Goal: Find specific page/section

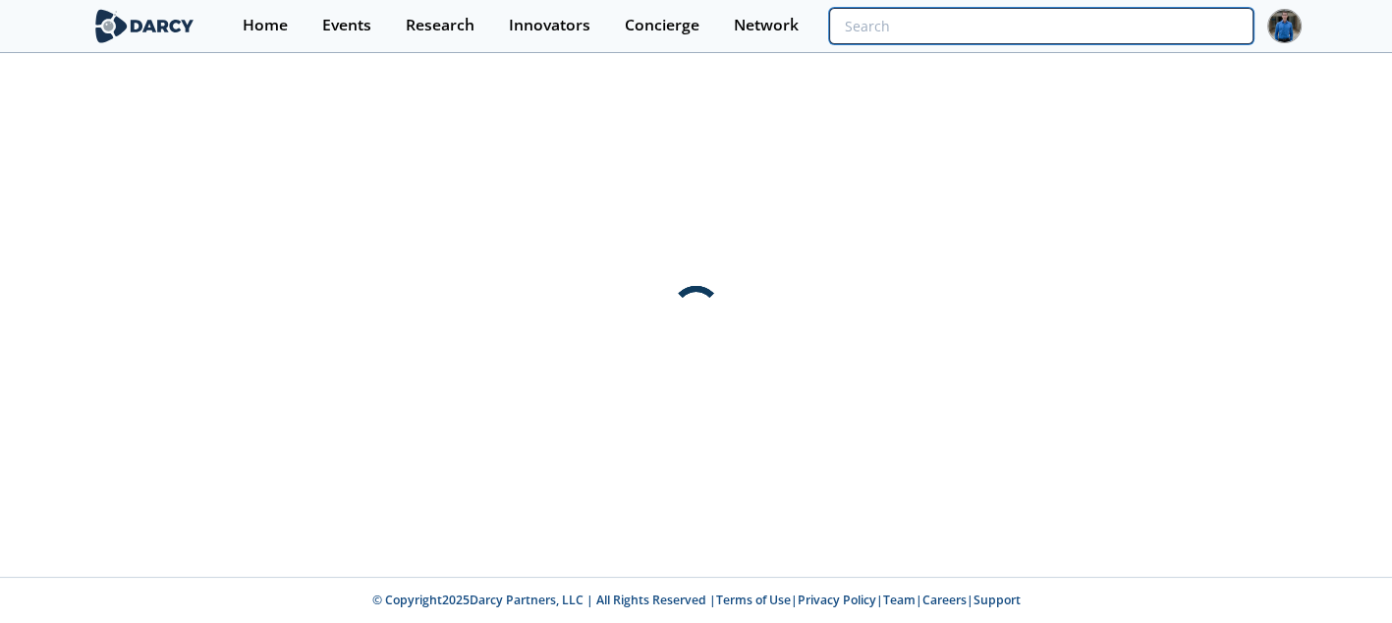
drag, startPoint x: 1118, startPoint y: 67, endPoint x: 1134, endPoint y: 41, distance: 30.0
click at [1134, 41] on input "search" at bounding box center [1040, 26] width 423 height 36
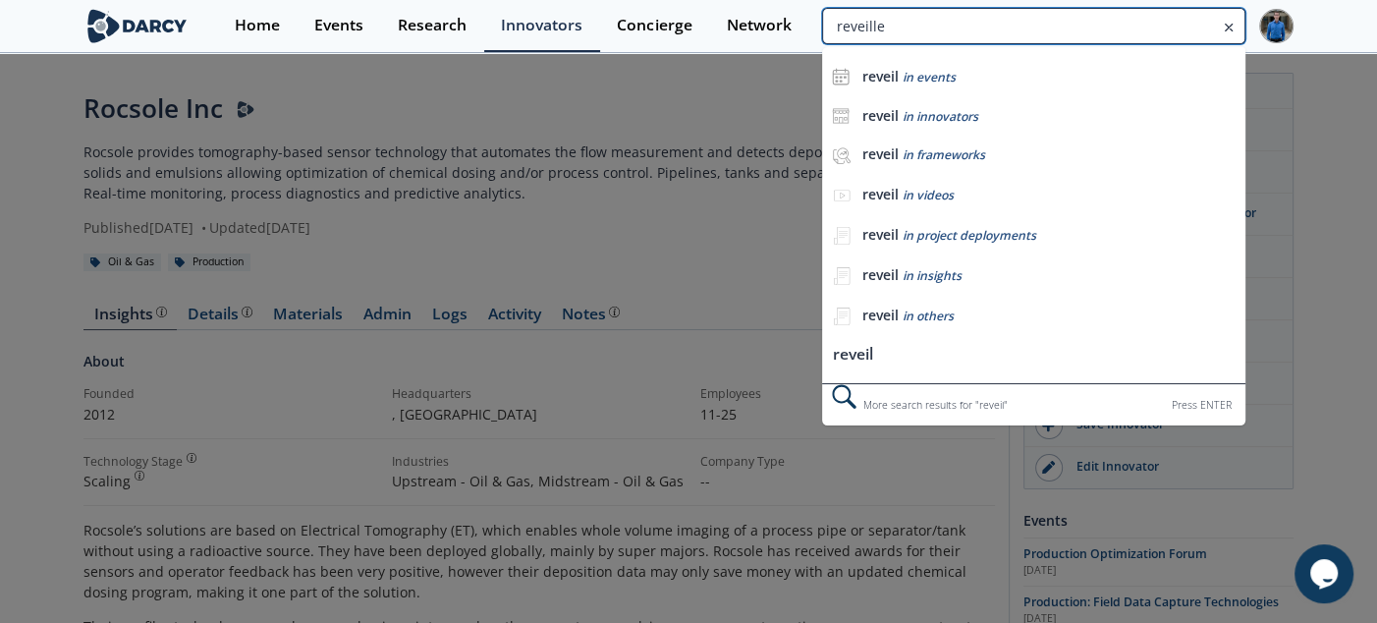
type input "reveille"
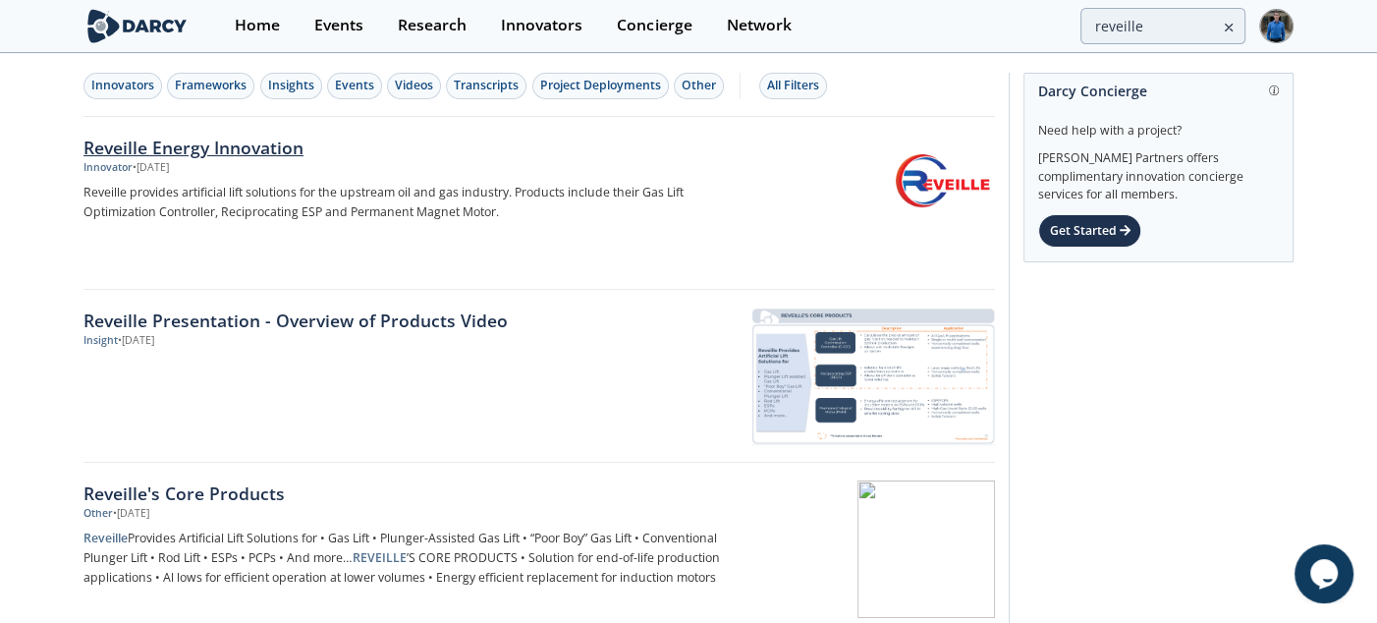
click at [272, 140] on div "Reveille Energy Innovation" at bounding box center [409, 148] width 650 height 26
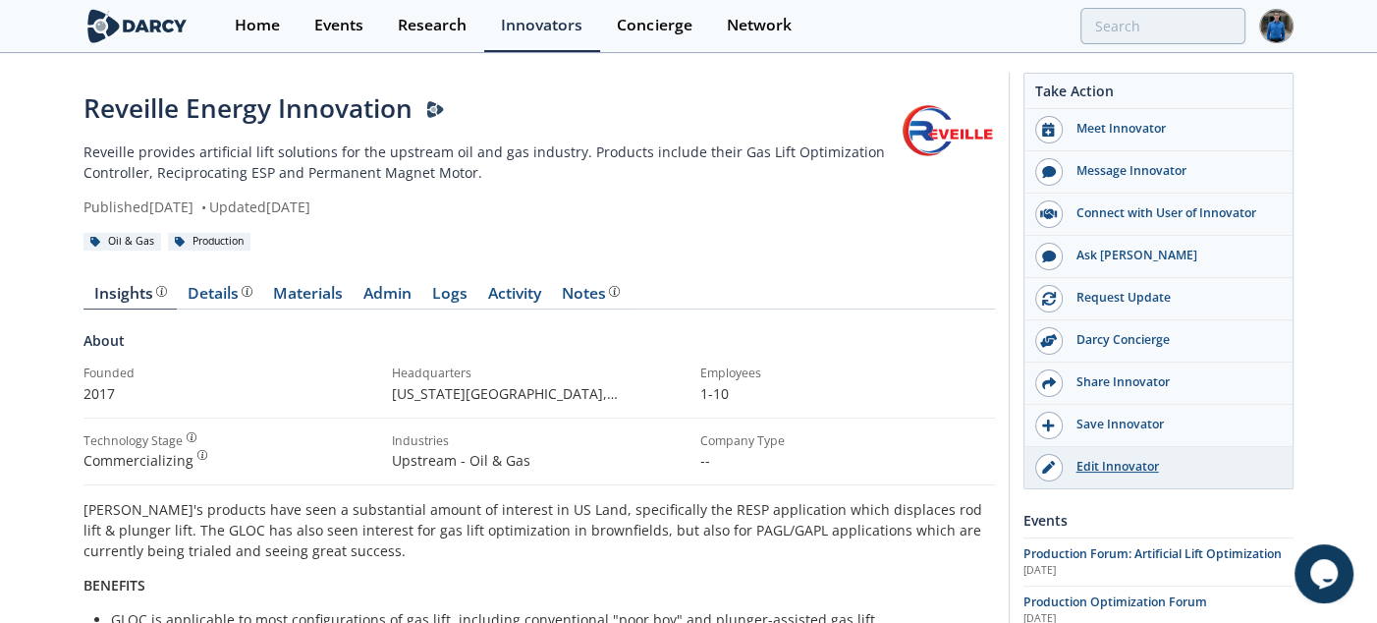
click at [1104, 474] on div "Edit Innovator" at bounding box center [1173, 467] width 220 height 18
click at [1108, 468] on div "Edit Innovator" at bounding box center [1173, 467] width 220 height 18
click at [1090, 447] on link "Edit Innovator" at bounding box center [1159, 467] width 268 height 41
